Goal: Transaction & Acquisition: Purchase product/service

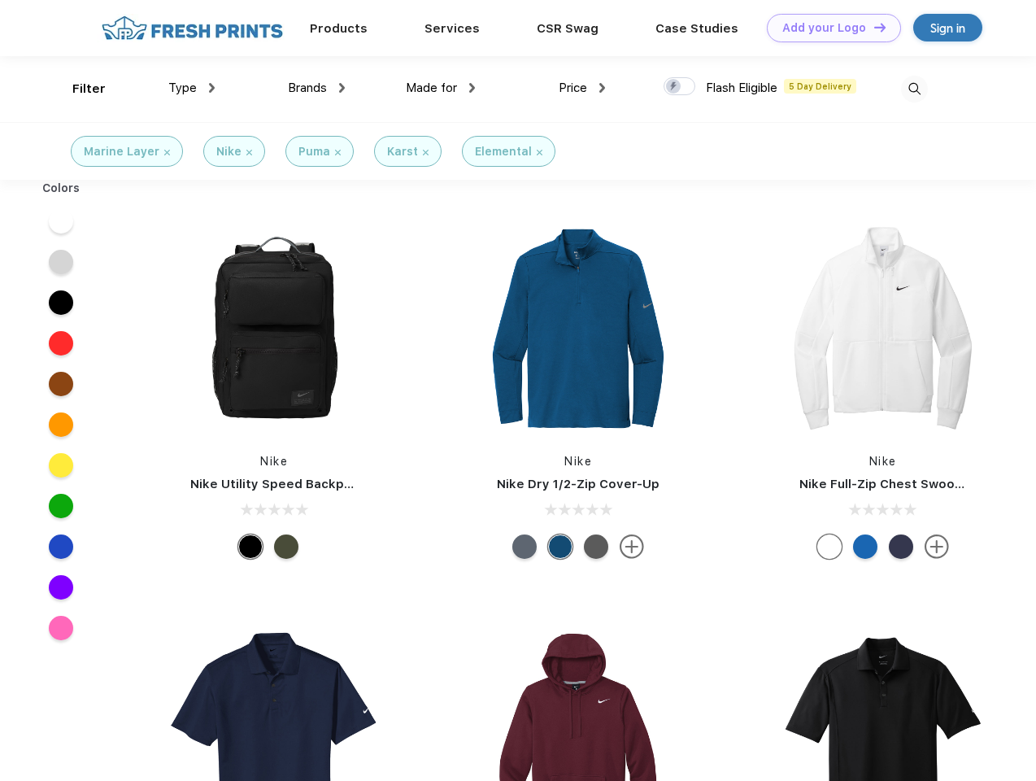
click at [828, 28] on link "Add your Logo Design Tool" at bounding box center [834, 28] width 134 height 28
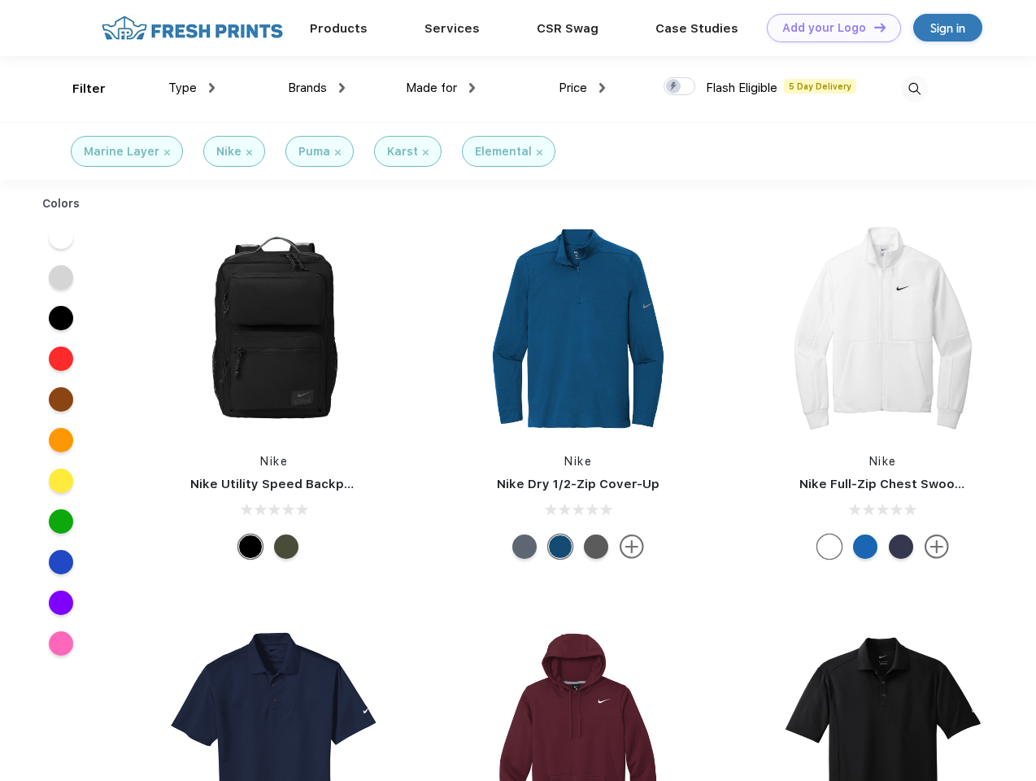
click at [0, 0] on div "Design Tool" at bounding box center [0, 0] width 0 height 0
click at [873, 27] on link "Add your Logo Design Tool" at bounding box center [834, 28] width 134 height 28
click at [78, 89] on div "Filter" at bounding box center [88, 89] width 33 height 19
click at [192, 88] on span "Type" at bounding box center [182, 88] width 28 height 15
click at [316, 88] on span "Brands" at bounding box center [307, 88] width 39 height 15
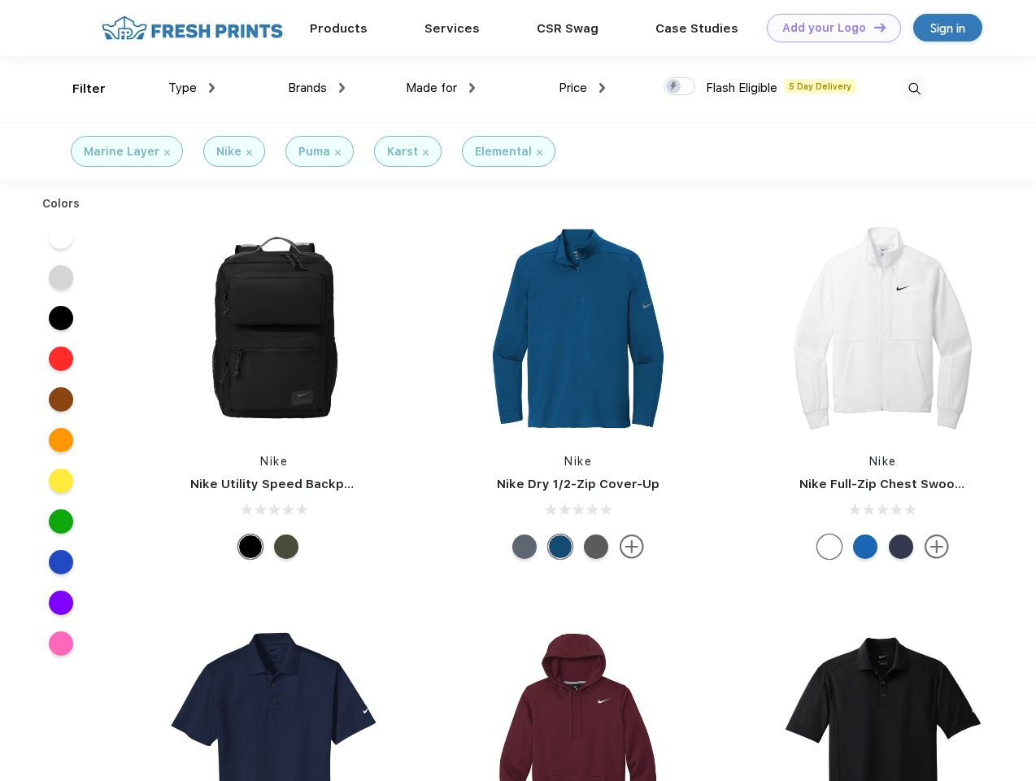
click at [441, 88] on span "Made for" at bounding box center [431, 88] width 51 height 15
click at [582, 88] on span "Price" at bounding box center [573, 88] width 28 height 15
click at [680, 87] on div at bounding box center [680, 86] width 32 height 18
click at [674, 87] on input "checkbox" at bounding box center [669, 81] width 11 height 11
click at [914, 89] on img at bounding box center [914, 89] width 27 height 27
